Goal: Use online tool/utility: Utilize a website feature to perform a specific function

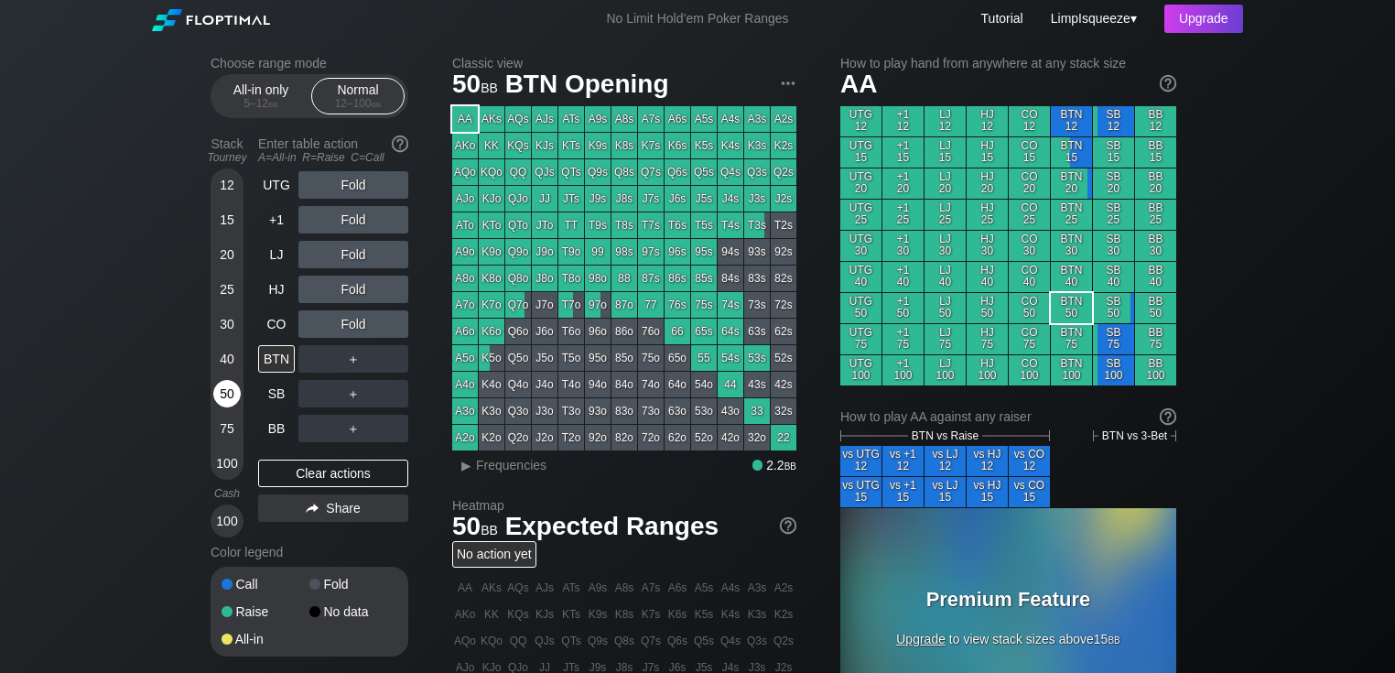
click at [223, 394] on div "50" at bounding box center [226, 393] width 27 height 27
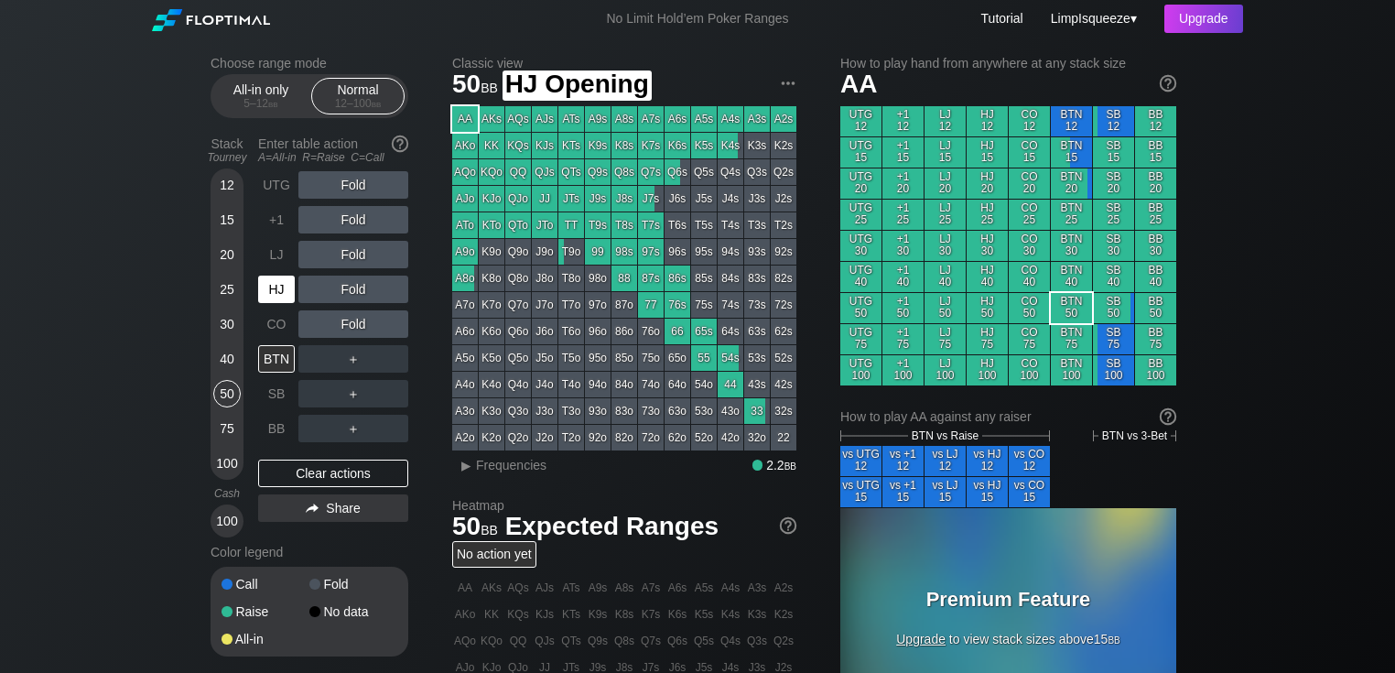
click at [288, 277] on div "HJ" at bounding box center [276, 289] width 37 height 27
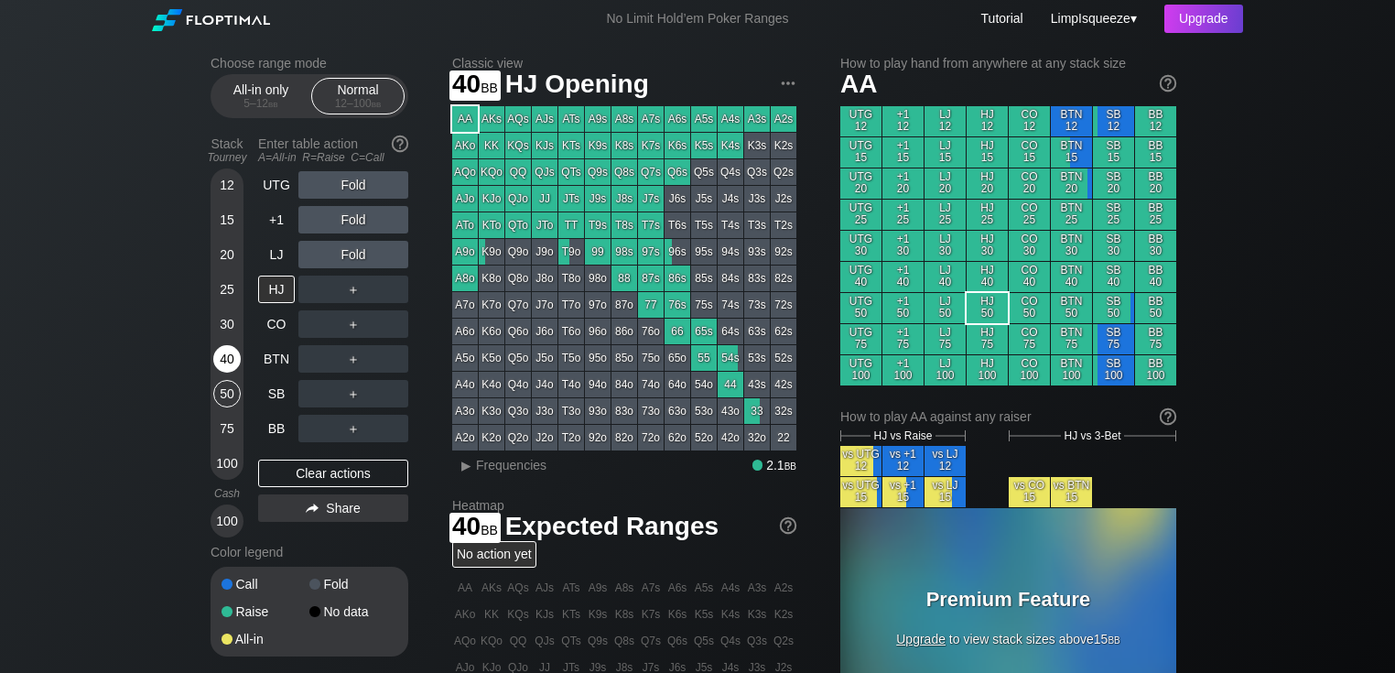
click at [235, 359] on div "40" at bounding box center [226, 358] width 27 height 27
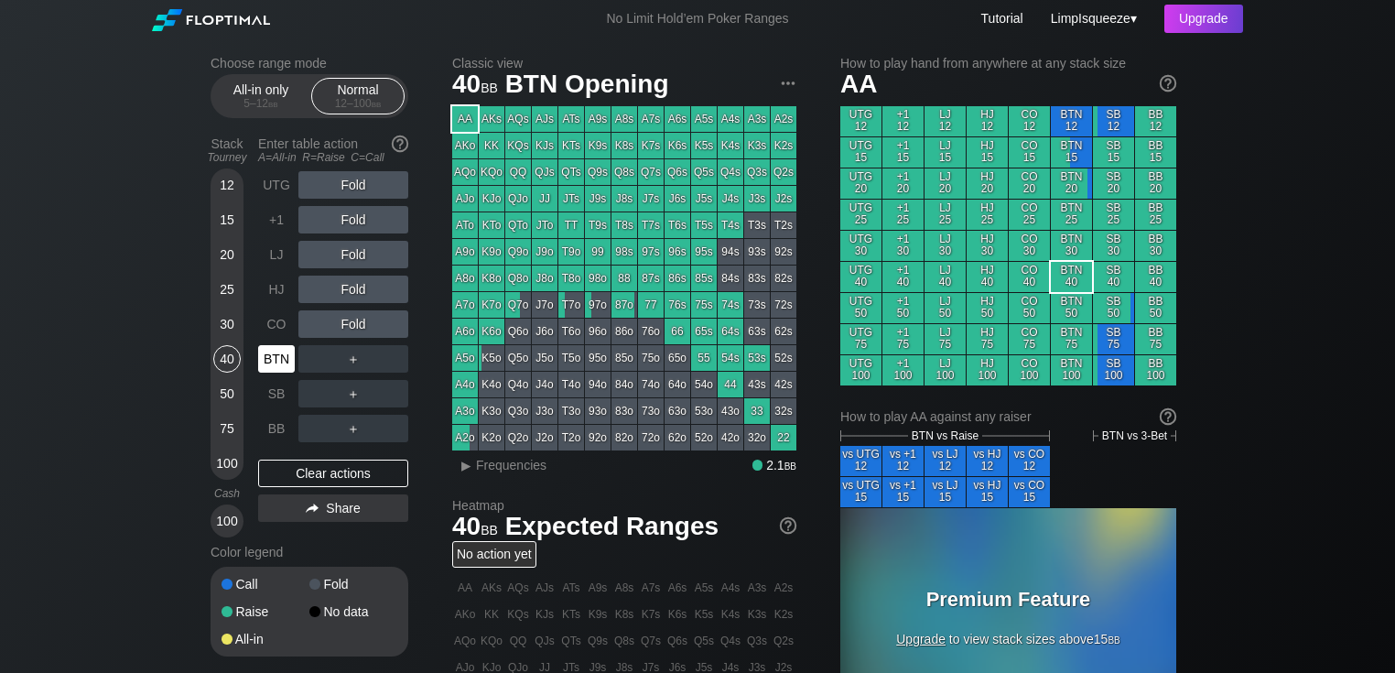
click at [281, 348] on div "BTN" at bounding box center [276, 358] width 37 height 27
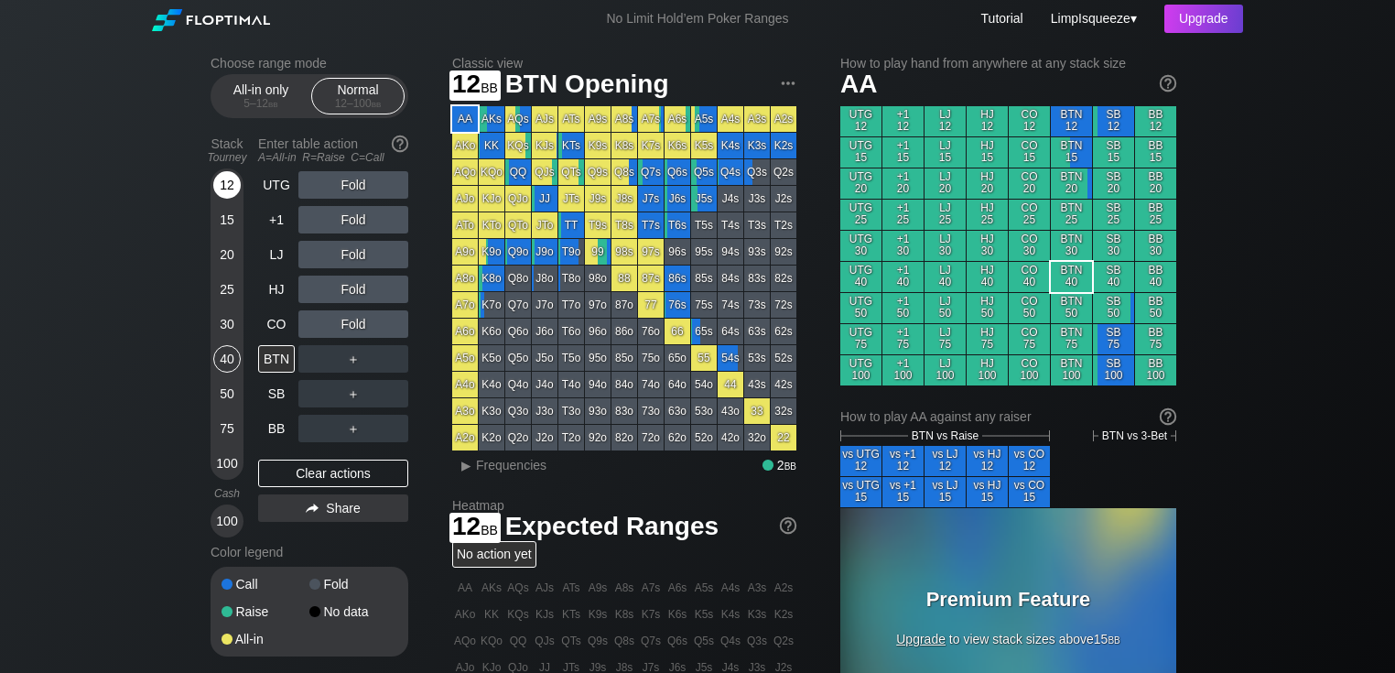
click at [233, 187] on div "12" at bounding box center [226, 184] width 27 height 27
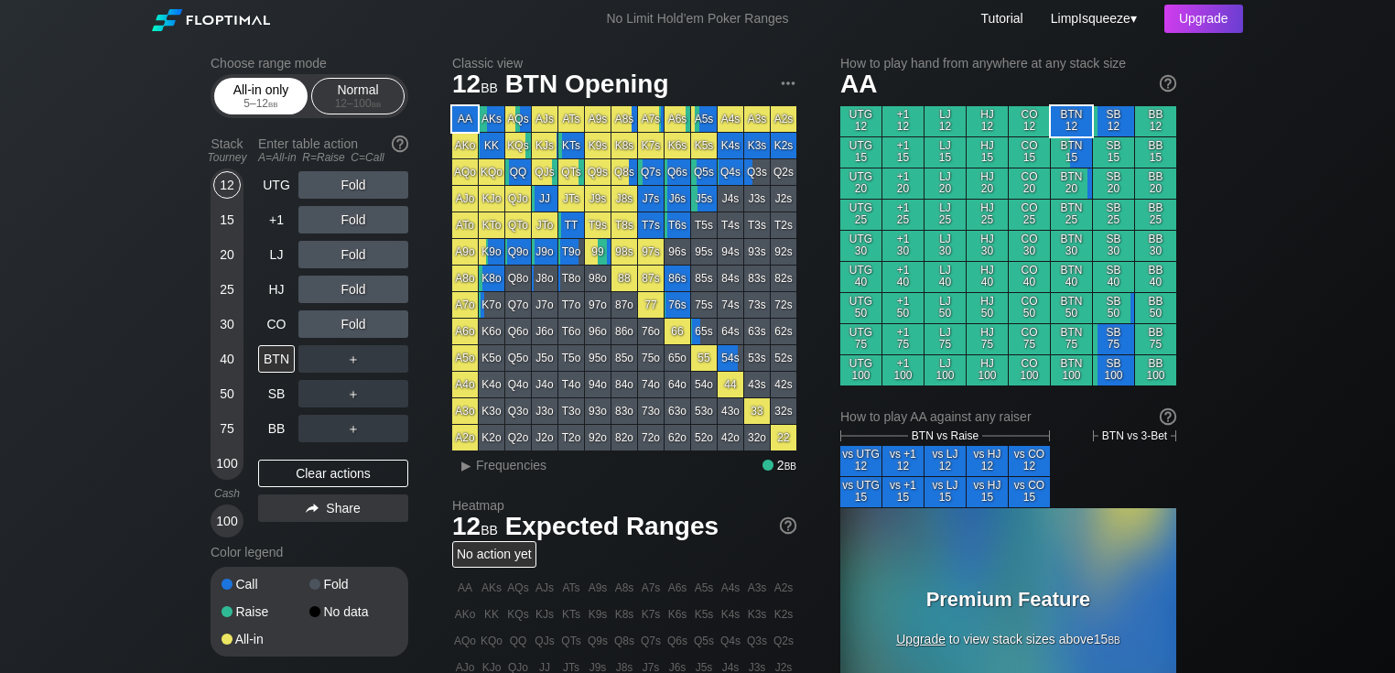
click at [250, 110] on div "5 – 12 bb" at bounding box center [260, 103] width 77 height 13
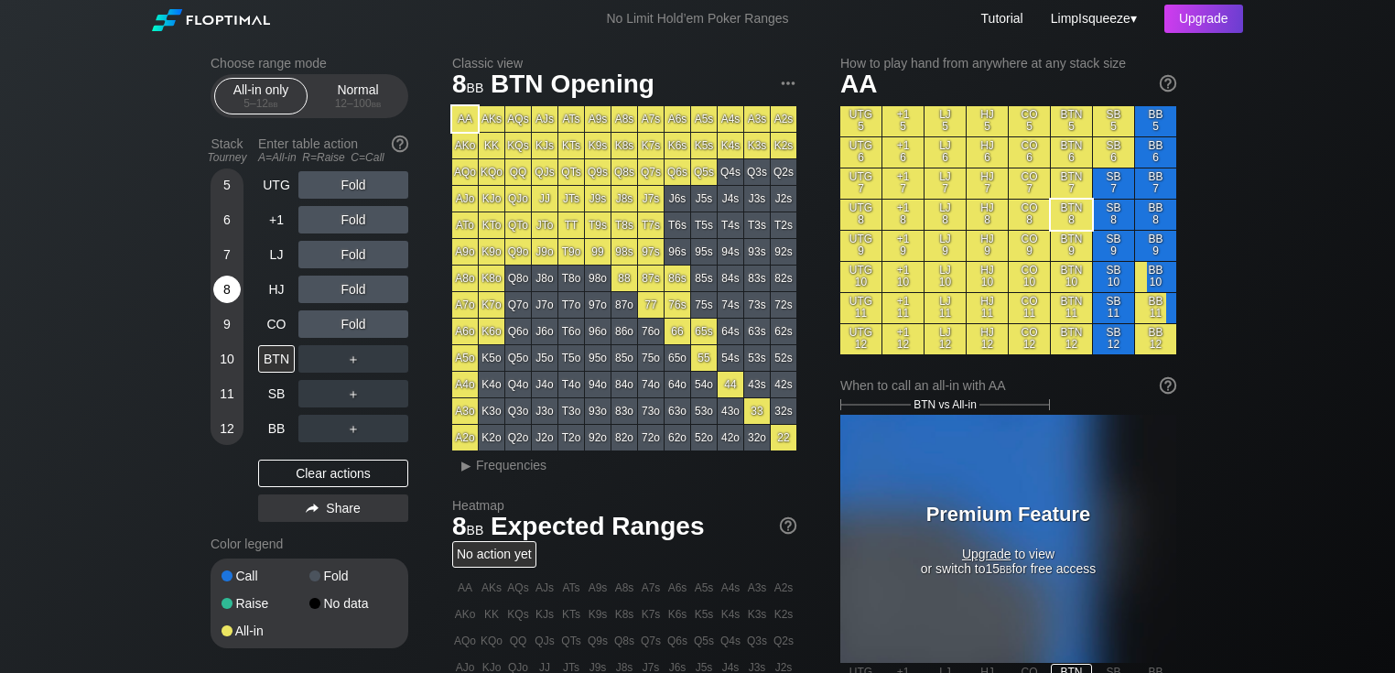
click at [224, 297] on div "8" at bounding box center [226, 289] width 27 height 27
